Goal: Contribute content: Contribute content

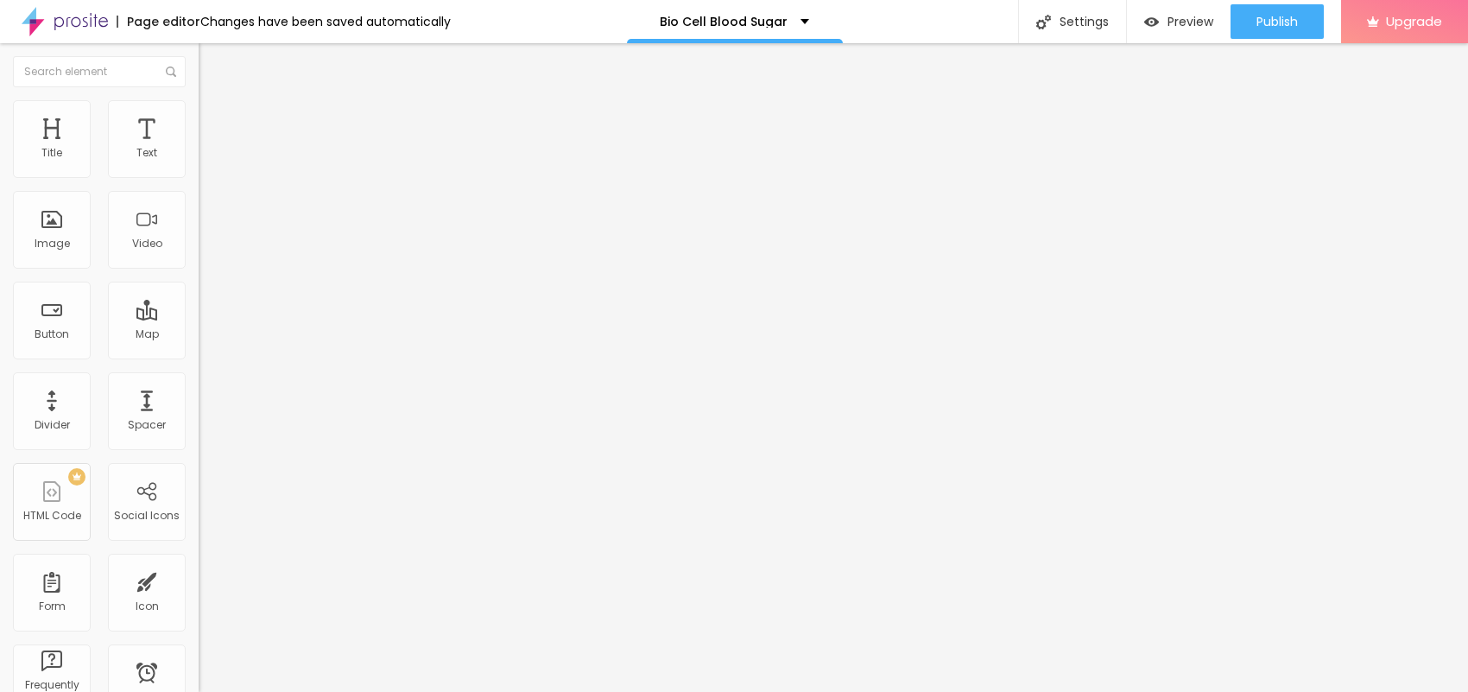
click at [199, 149] on span "Add image" at bounding box center [234, 141] width 71 height 15
click at [214, 118] on span "Style" at bounding box center [226, 111] width 25 height 15
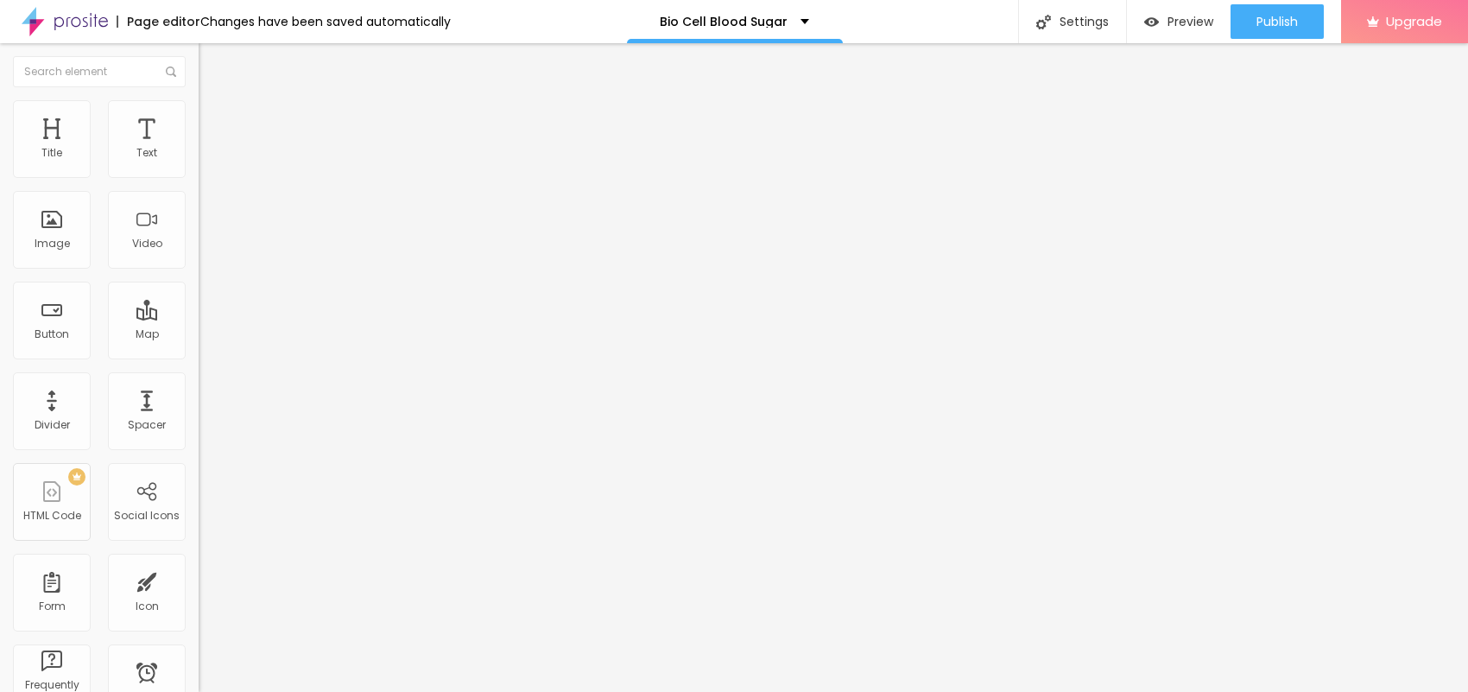
type input "95"
type input "90"
type input "85"
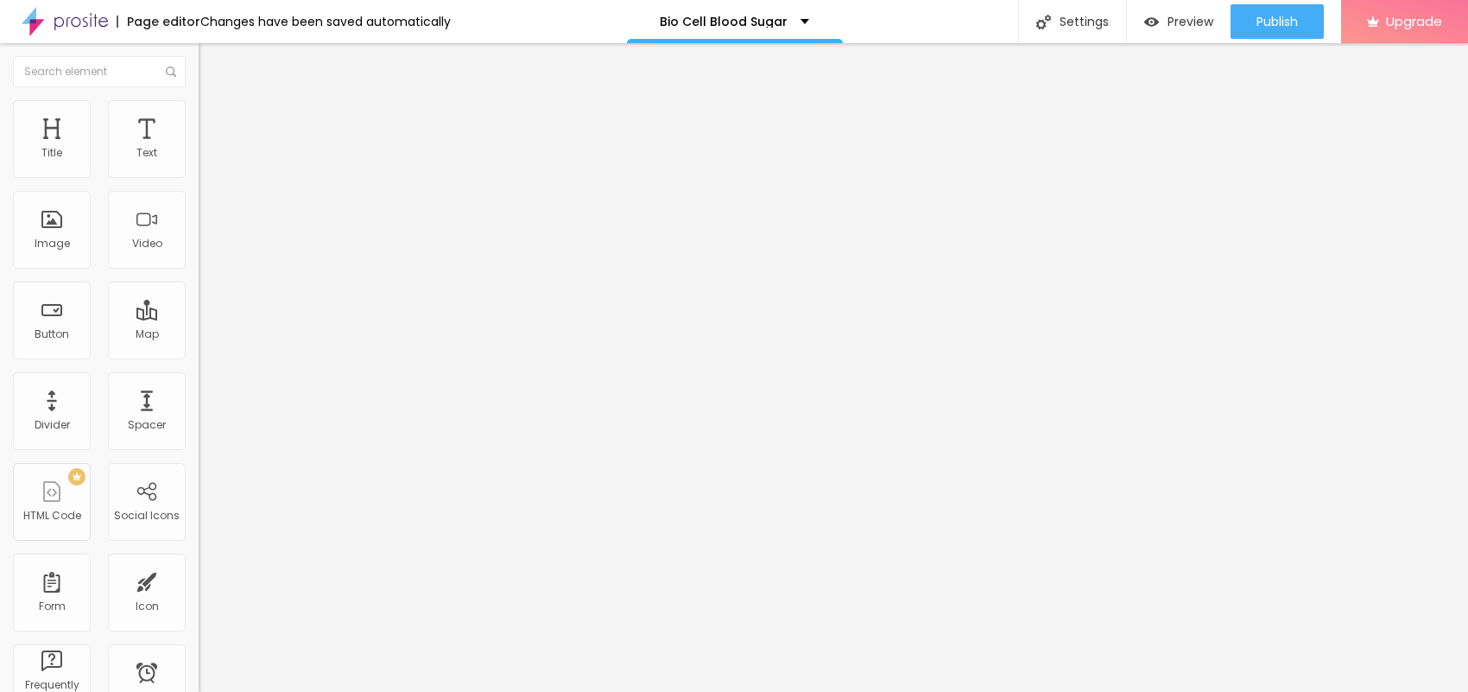
type input "85"
type input "80"
type input "75"
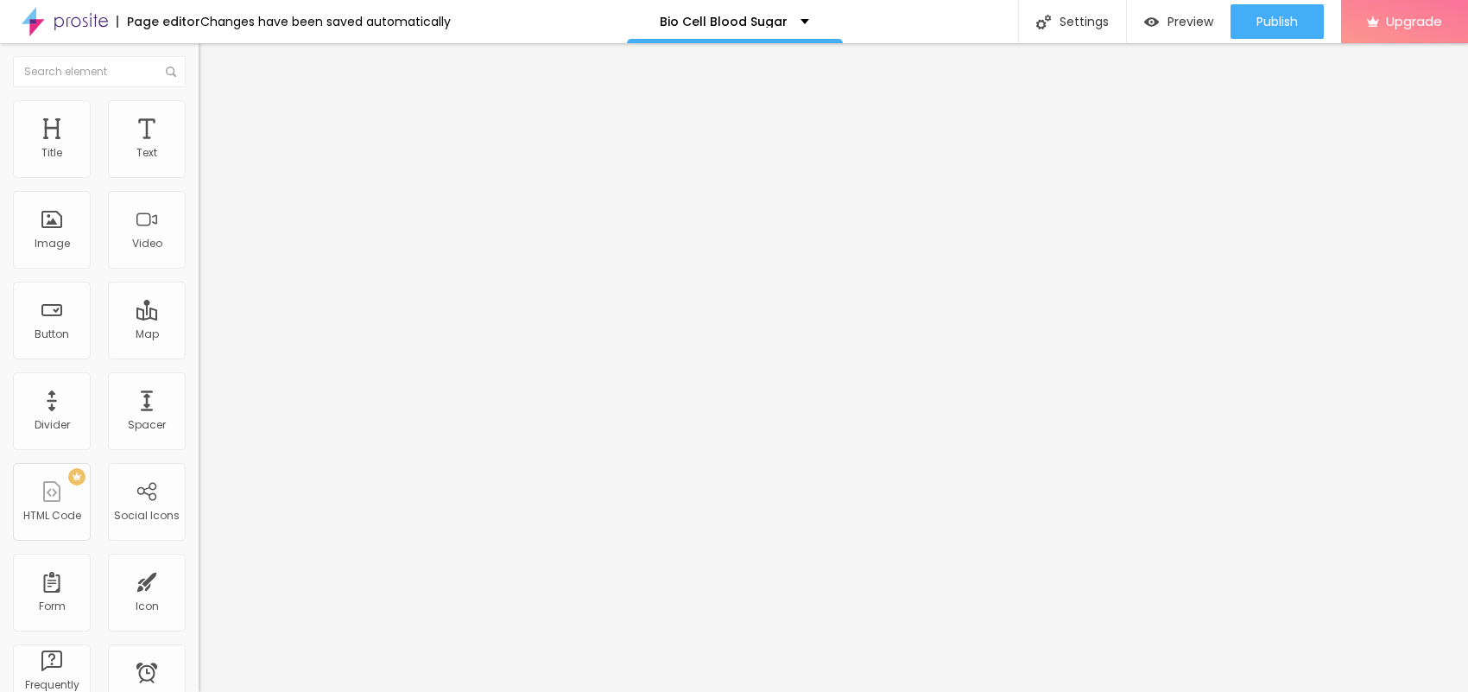
type input "65"
type input "60"
type input "55"
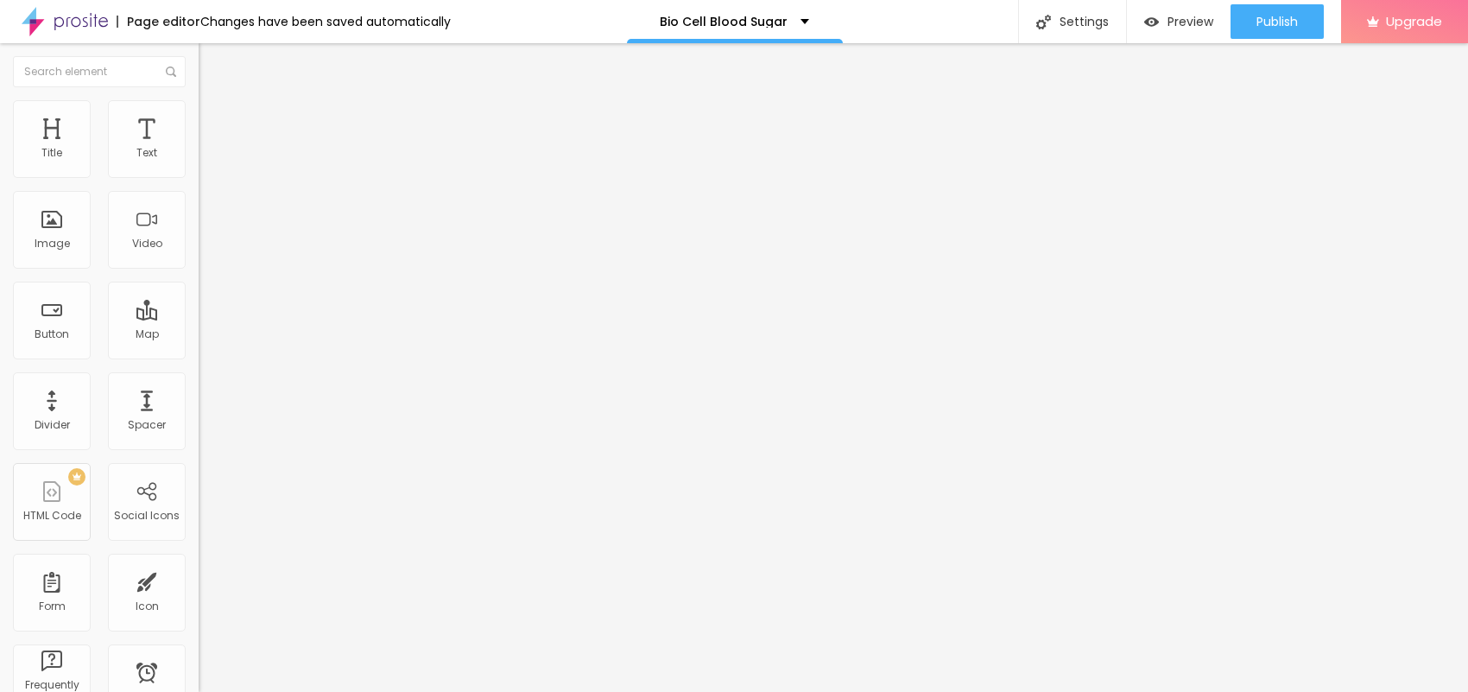
type input "55"
type input "45"
type input "40"
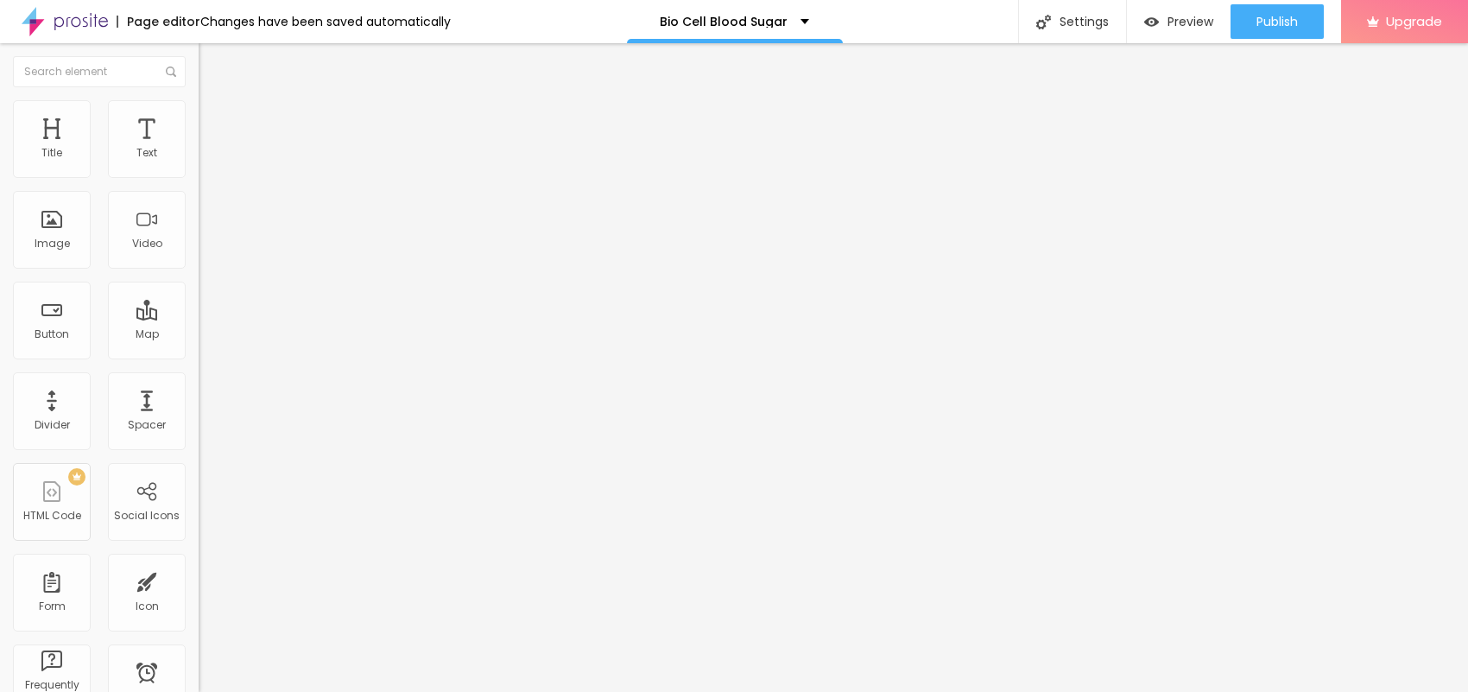
type input "35"
type input "40"
type input "45"
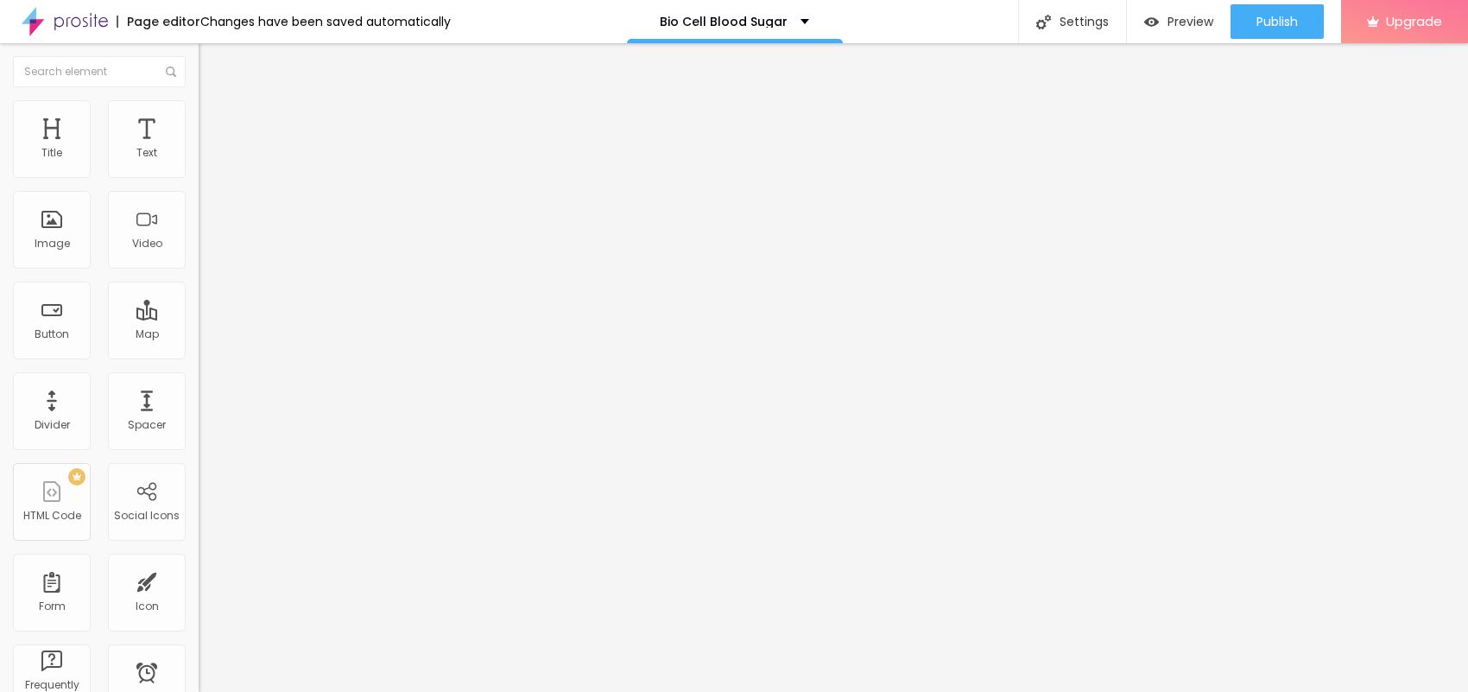
drag, startPoint x: 179, startPoint y: 182, endPoint x: 78, endPoint y: 186, distance: 101.1
type input "45"
click at [199, 177] on input "range" at bounding box center [254, 170] width 111 height 14
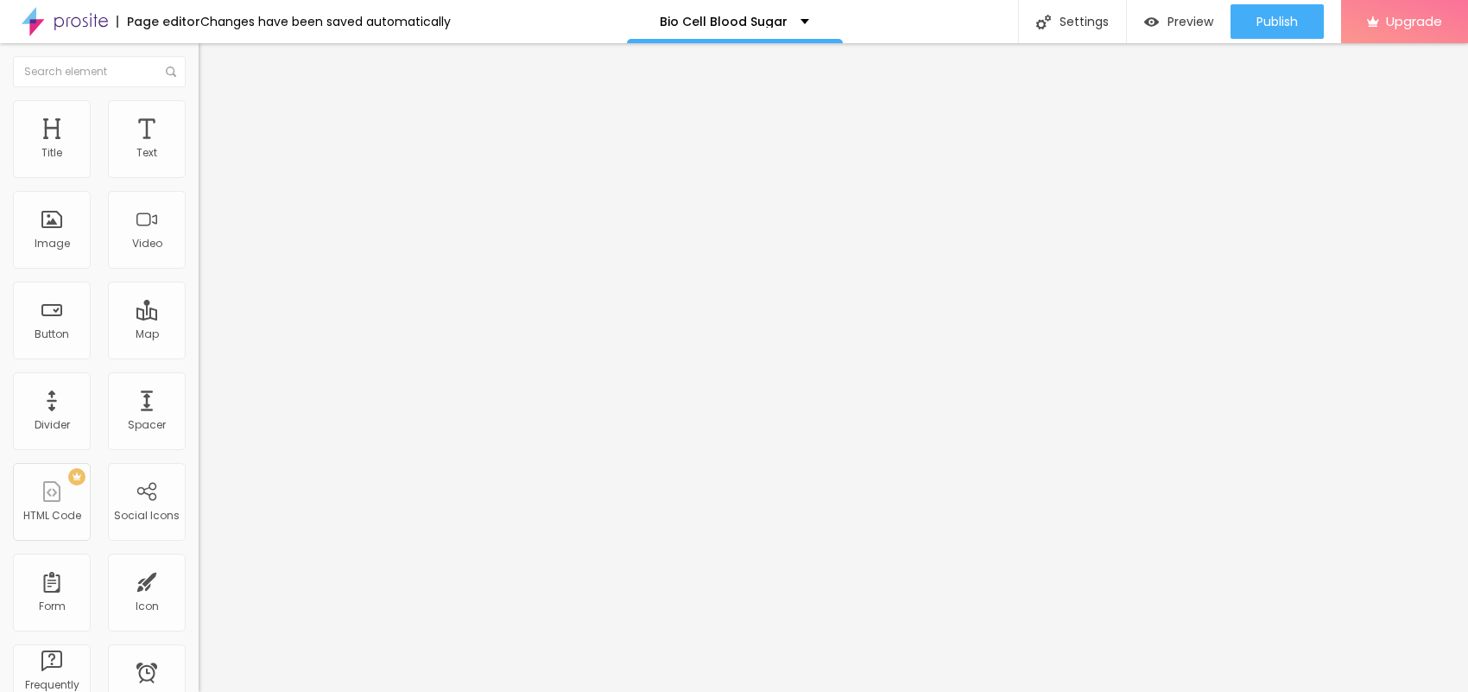
type input "50"
type input "55"
click at [199, 177] on input "range" at bounding box center [254, 170] width 111 height 14
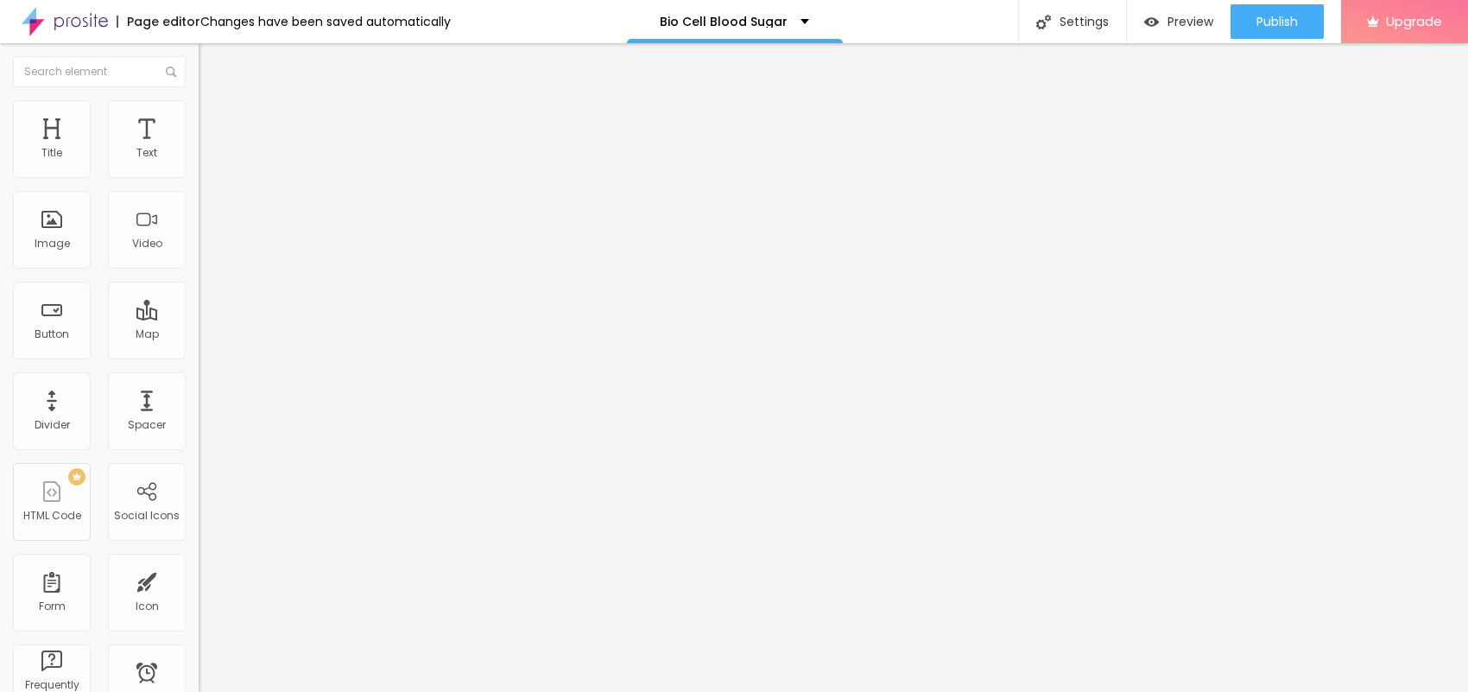
drag, startPoint x: 66, startPoint y: 304, endPoint x: 89, endPoint y: 287, distance: 29.0
click at [199, 174] on input "text" at bounding box center [302, 165] width 207 height 17
paste input "BioCell Blood Health Support"
type input "BioCell Blood Health Support"
click at [199, 337] on div "URL" at bounding box center [298, 331] width 199 height 10
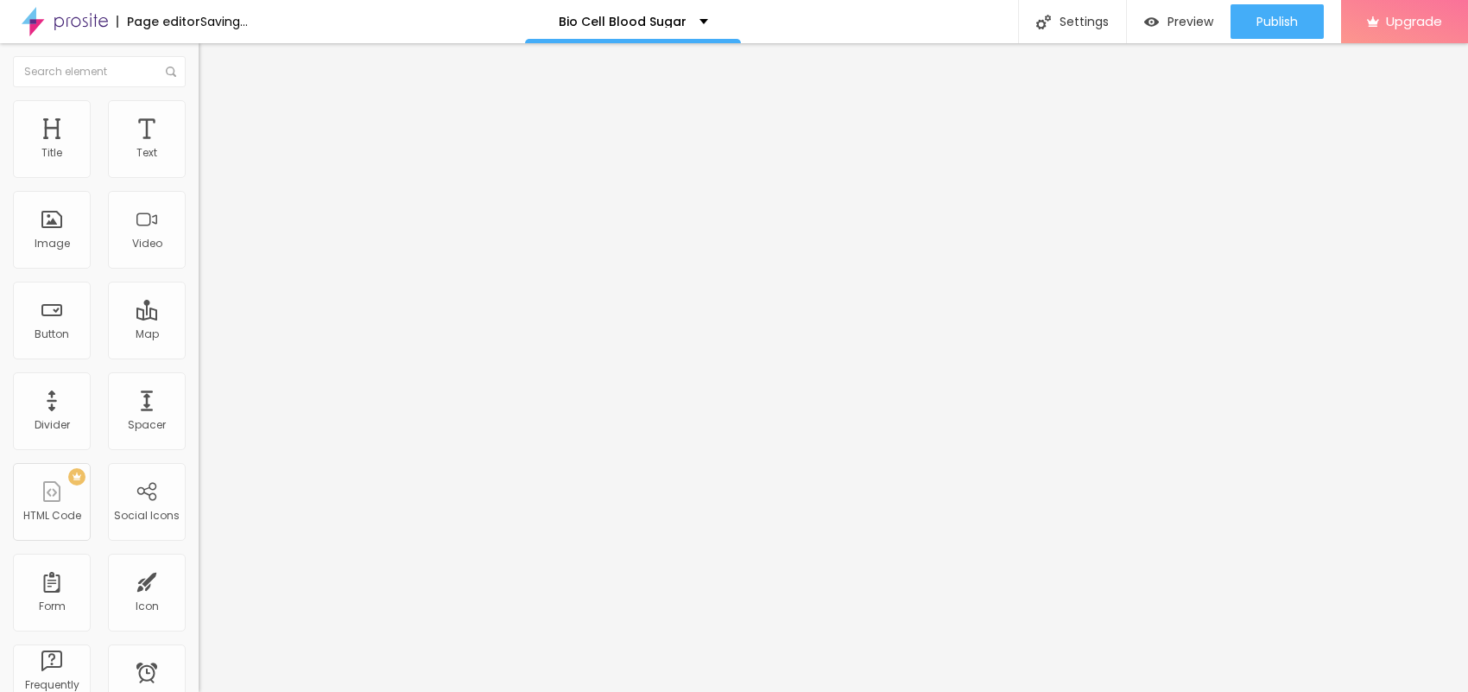
click at [199, 354] on input "https://" at bounding box center [302, 345] width 207 height 17
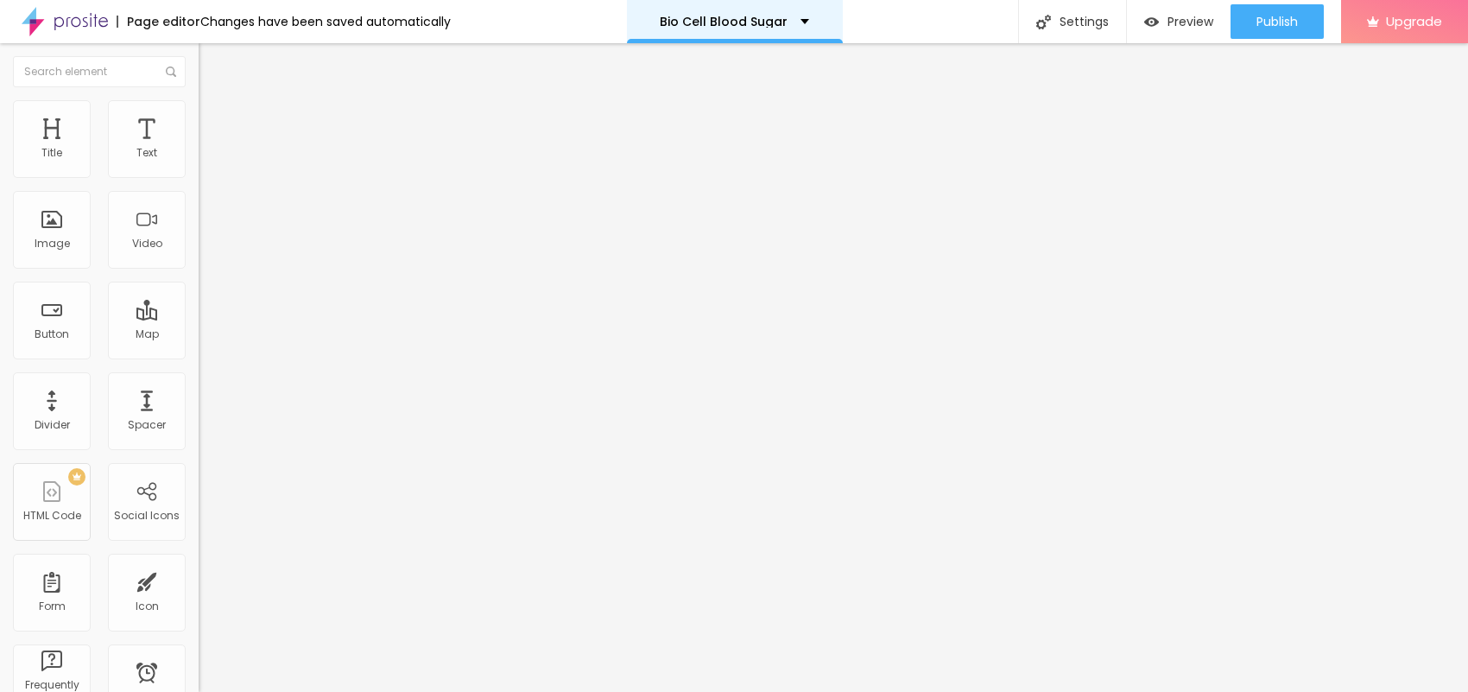
paste input "[URL][DOMAIN_NAME]"
type input "[URL][DOMAIN_NAME]"
click at [199, 145] on div "Text" at bounding box center [298, 140] width 199 height 10
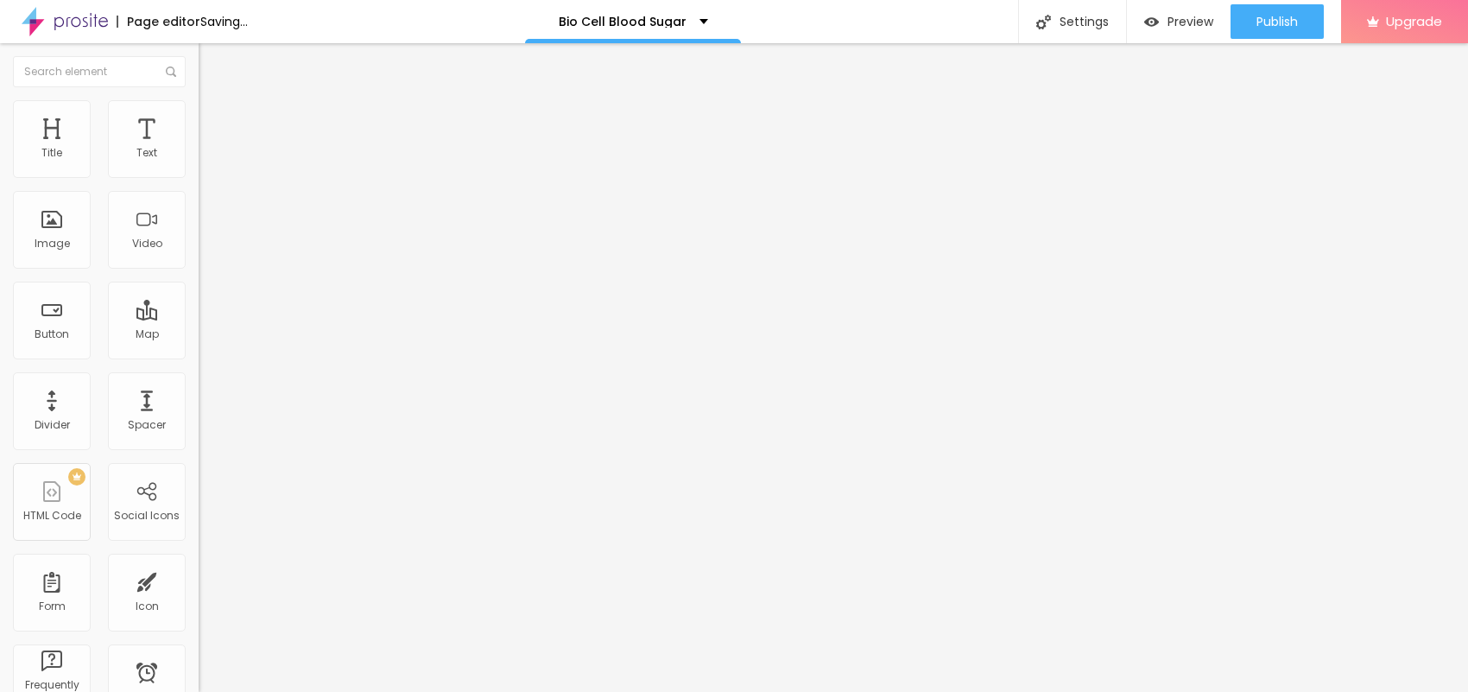
drag, startPoint x: 80, startPoint y: 187, endPoint x: 0, endPoint y: 231, distance: 91.6
click at [199, 212] on div "Text Click me Align Size Default Small Default Big Link URL https:// Open in ne…" at bounding box center [298, 260] width 199 height 251
paste input "😍👇SHOP NOW😍👇"
type input "😍👇SHOP NOW😍👇"
drag, startPoint x: 112, startPoint y: 356, endPoint x: 0, endPoint y: 423, distance: 130.9
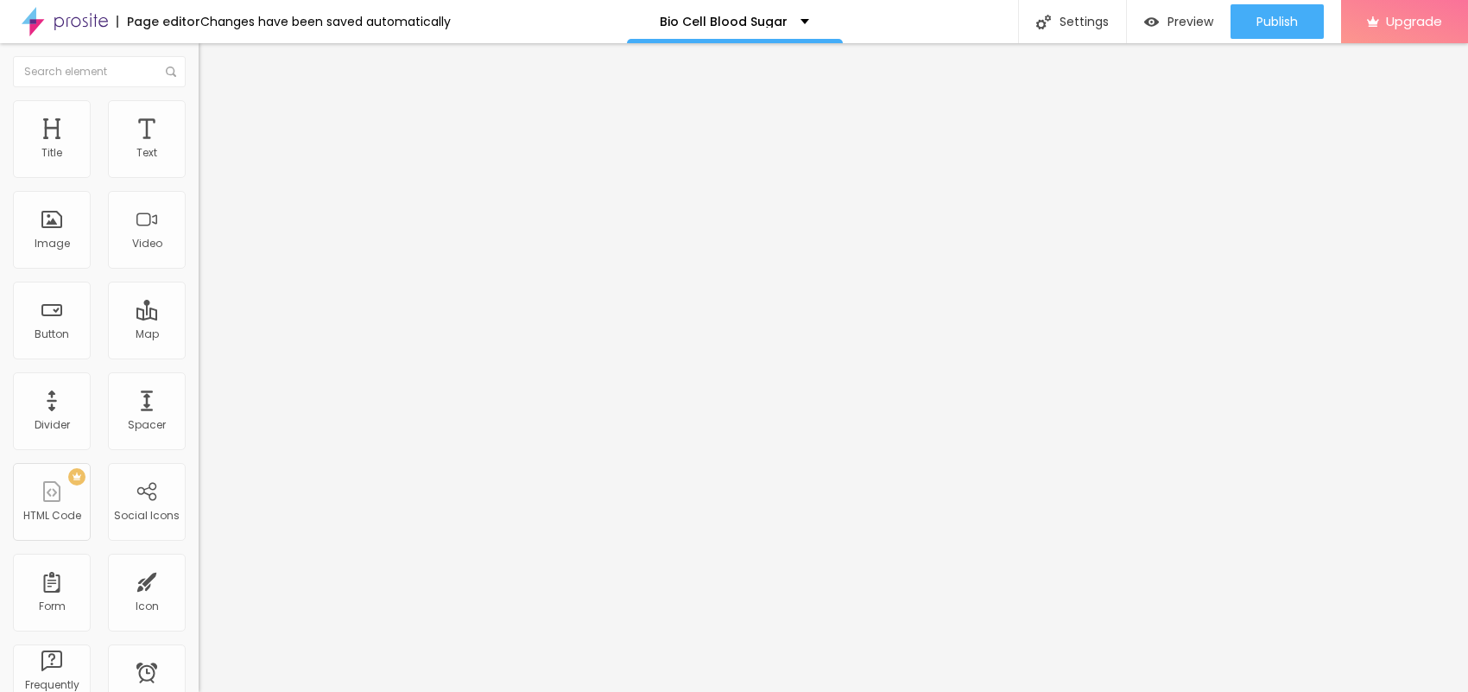
click at [199, 386] on div "Text 😍👇SHOP NOW😍👇 Align Size Default Small Default Big Link URL https:// Open i…" at bounding box center [298, 260] width 199 height 251
paste input "[URL][DOMAIN_NAME]"
type input "[URL][DOMAIN_NAME]"
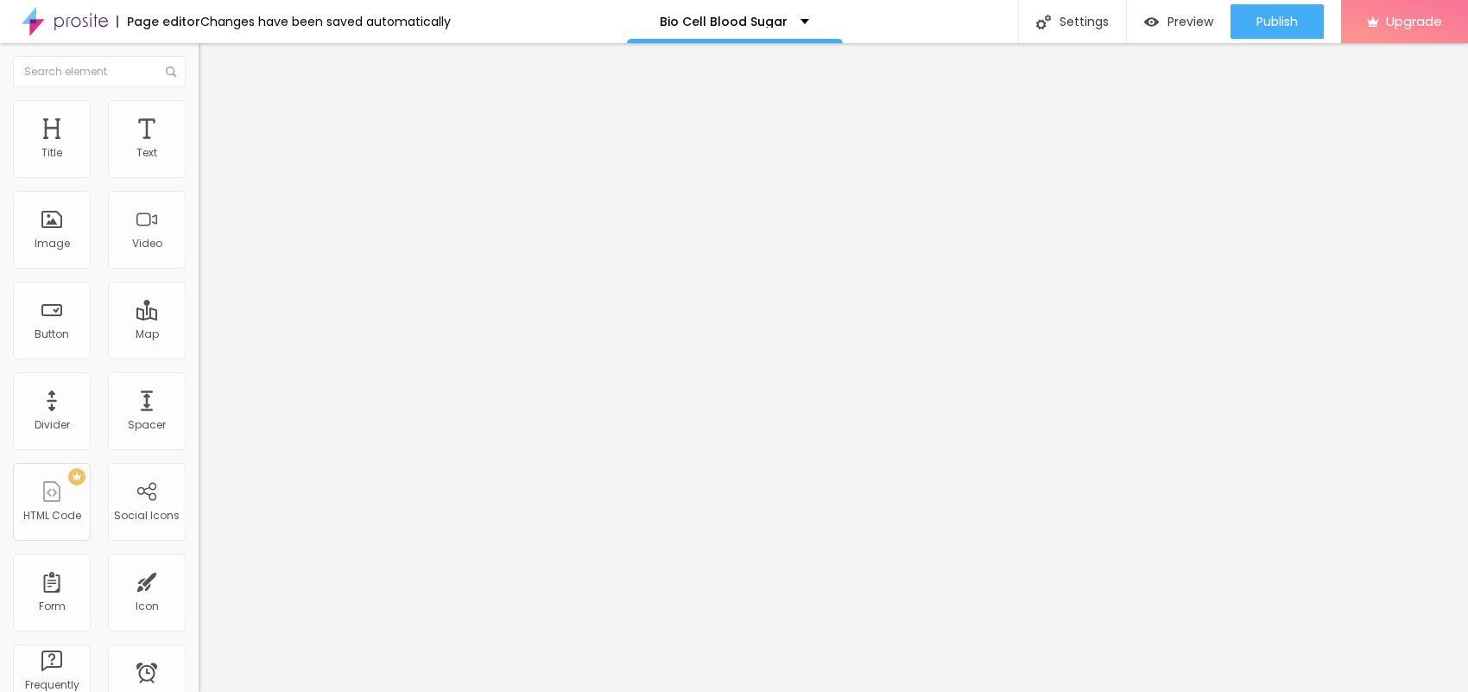
click at [199, 166] on button "button" at bounding box center [211, 157] width 24 height 18
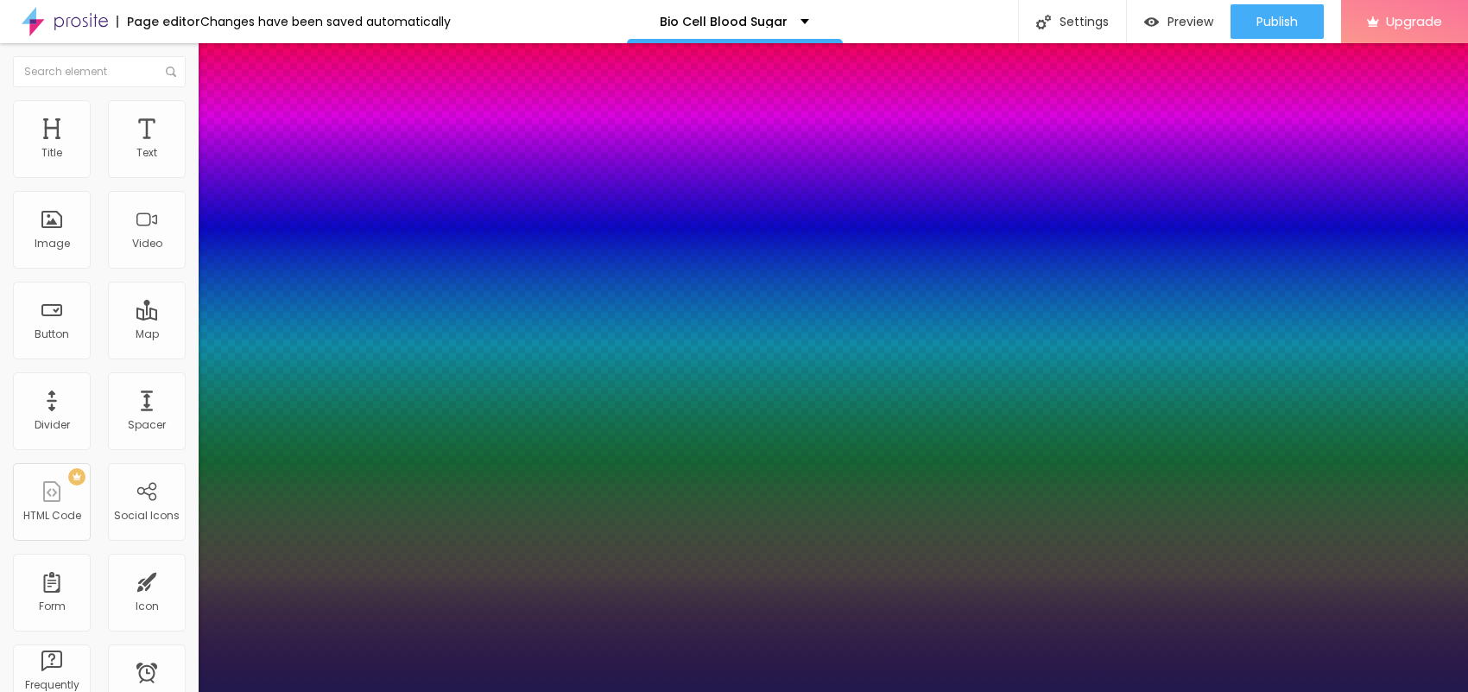
type input "1"
type input "20"
type input "1"
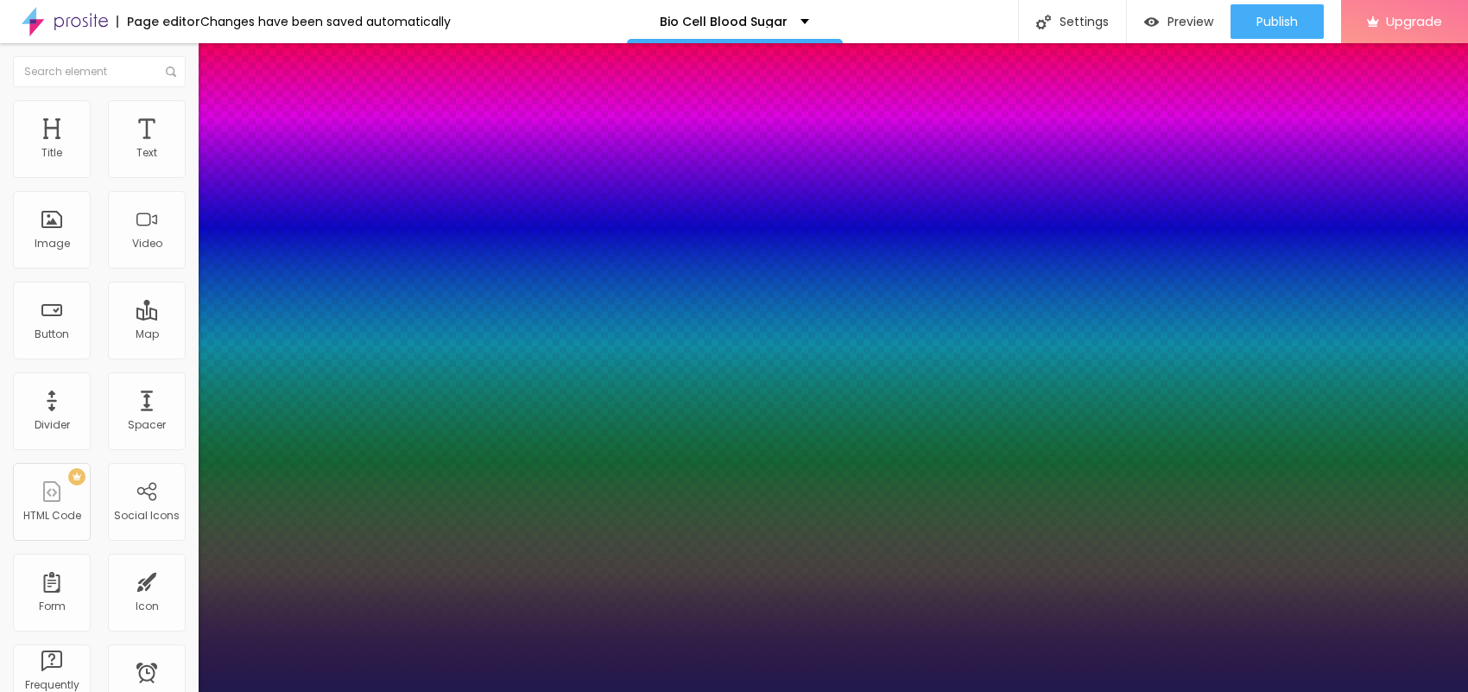
type input "20"
type input "1"
click at [443, 691] on div at bounding box center [734, 692] width 1468 height 0
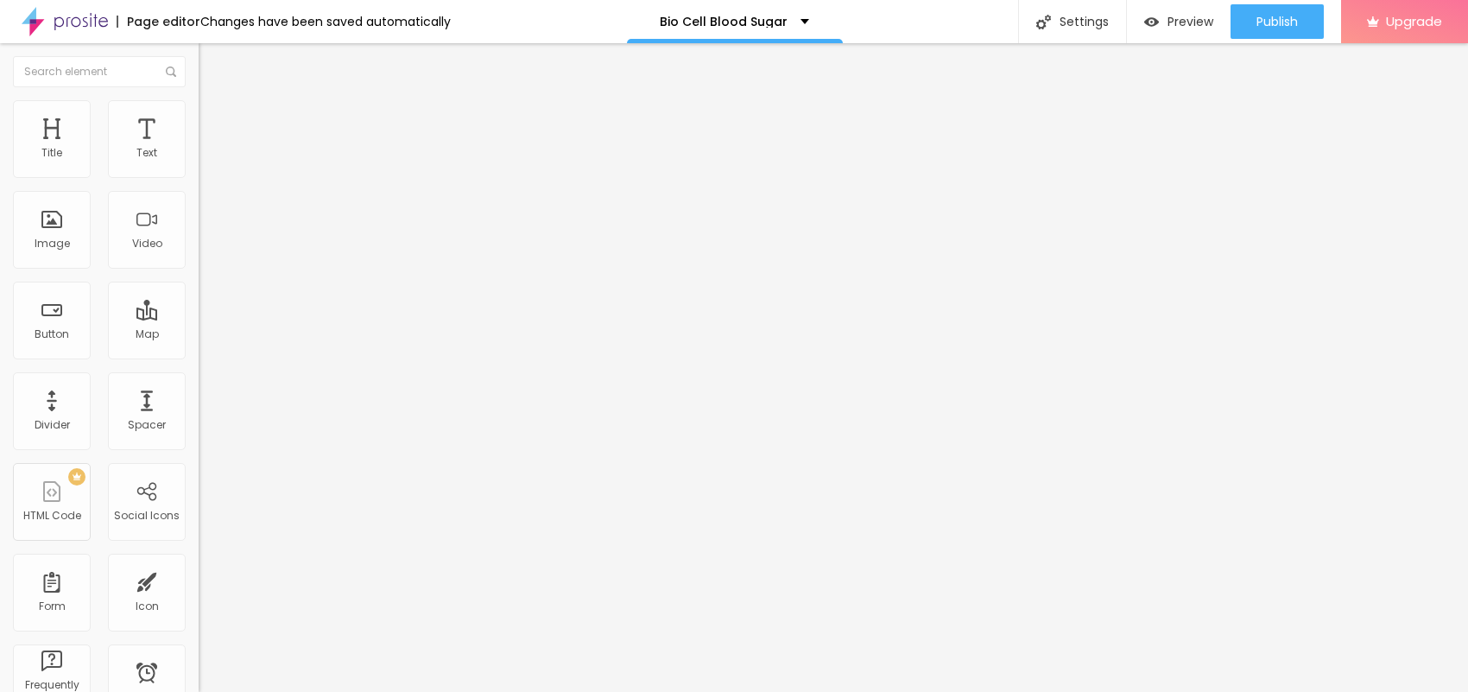
click at [206, 161] on icon "button" at bounding box center [211, 155] width 10 height 10
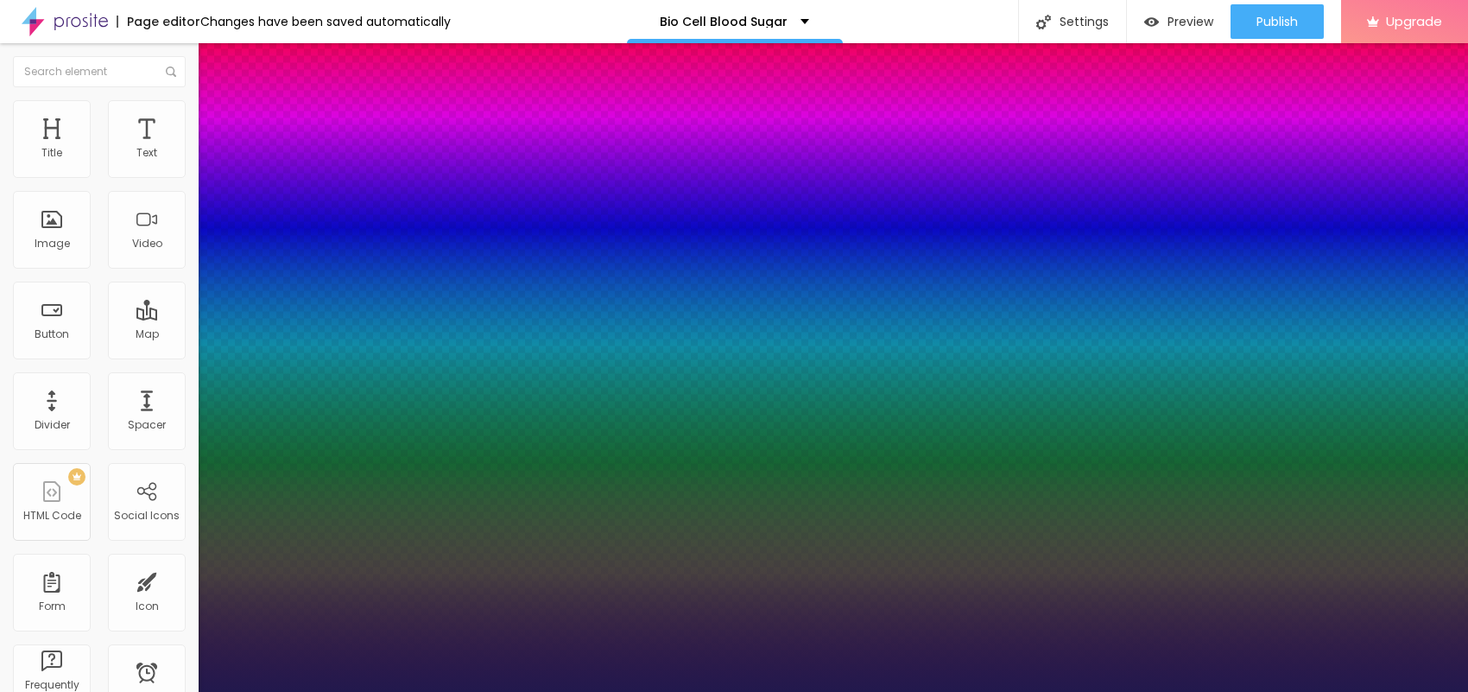
type input "1"
click at [717, 691] on div at bounding box center [734, 692] width 1468 height 0
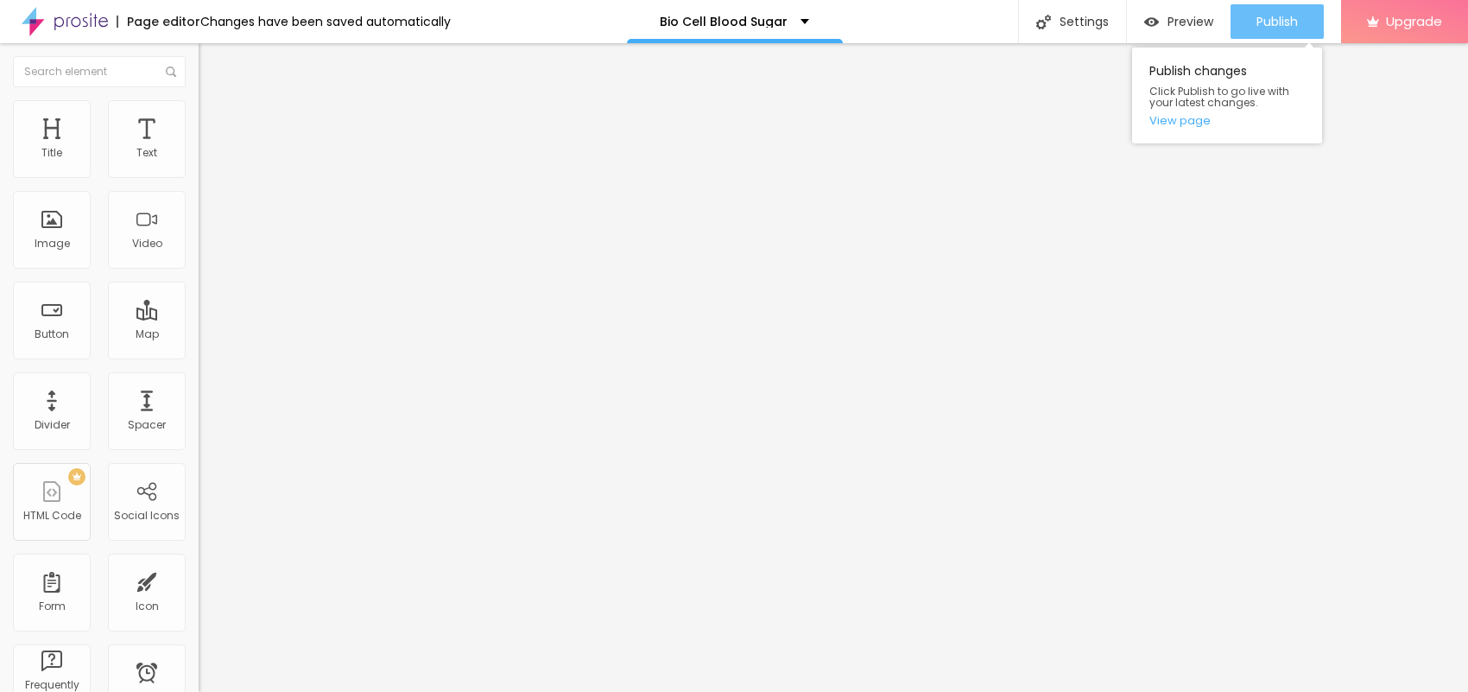
click at [1294, 20] on span "Publish" at bounding box center [1276, 22] width 41 height 14
click at [1190, 123] on link "View page" at bounding box center [1226, 120] width 155 height 11
